Goal: Navigation & Orientation: Find specific page/section

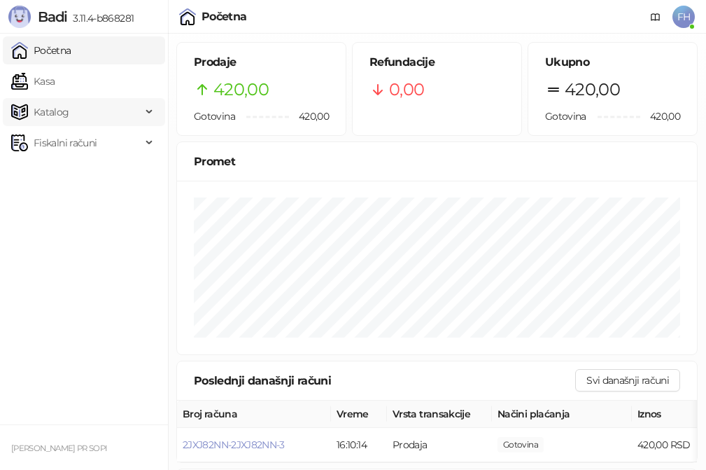
click at [123, 107] on span "Katalog" at bounding box center [76, 112] width 130 height 28
click at [66, 202] on link "Artikli" at bounding box center [41, 204] width 49 height 28
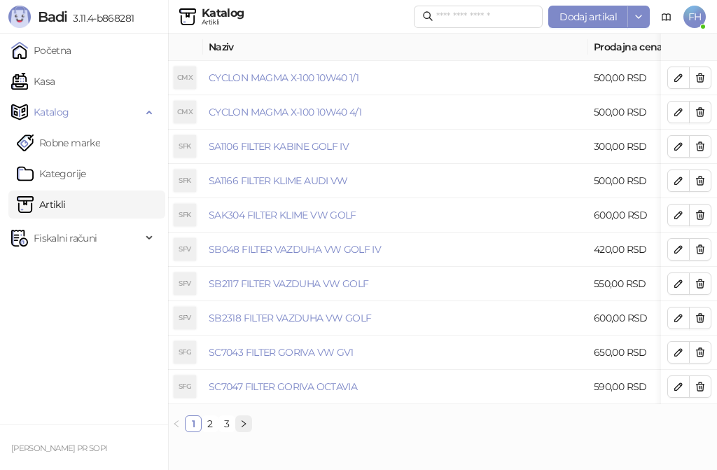
click at [247, 428] on icon "right" at bounding box center [243, 423] width 8 height 8
click at [248, 432] on button "button" at bounding box center [243, 423] width 17 height 17
